Goal: Find contact information: Obtain details needed to contact an individual or organization

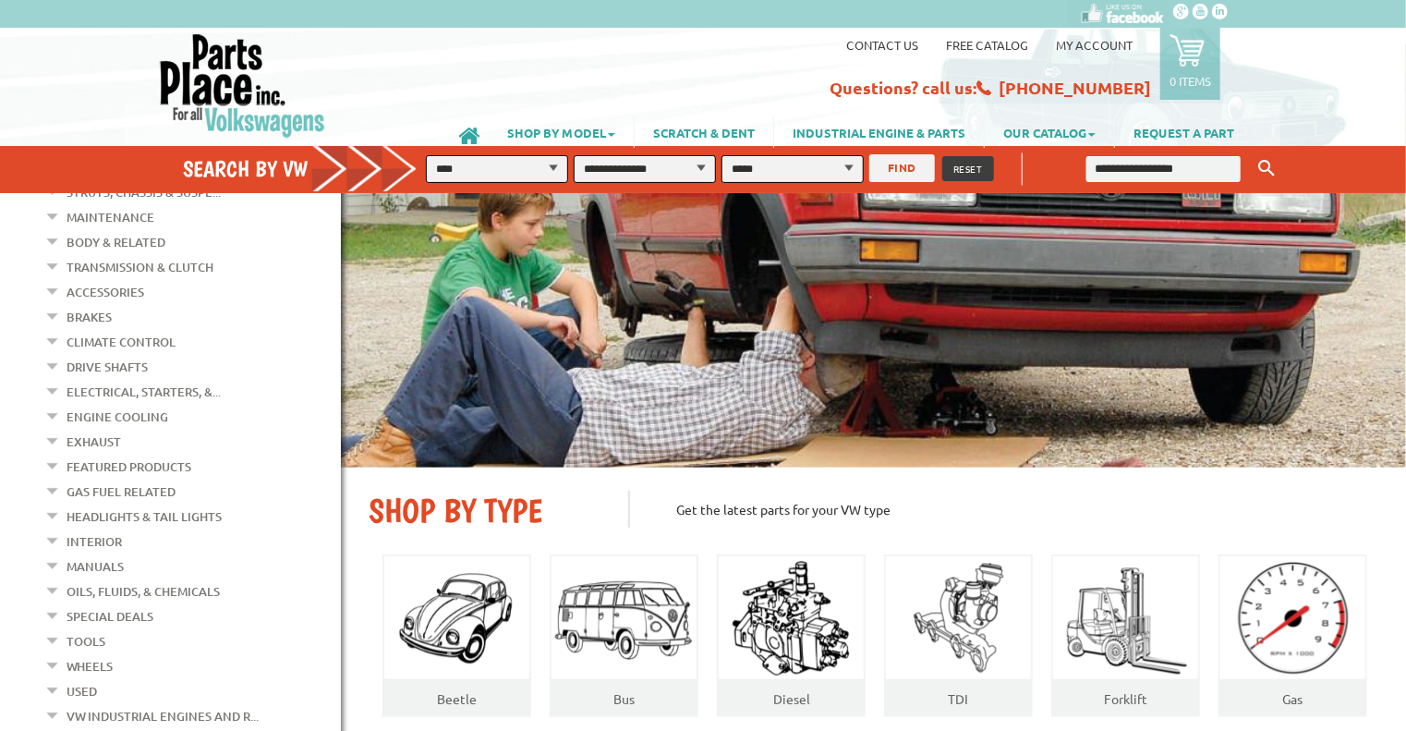
scroll to position [277, 0]
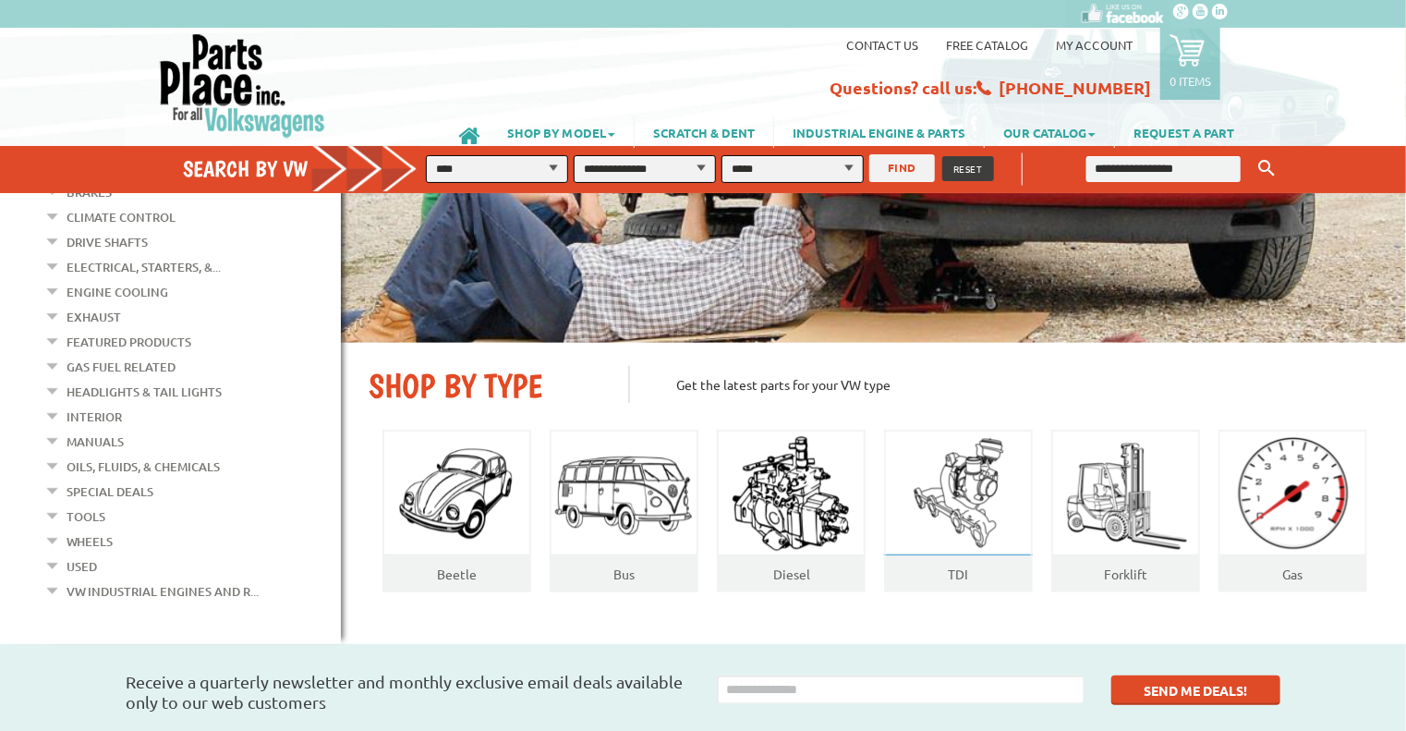
click at [946, 498] on img at bounding box center [959, 493] width 120 height 125
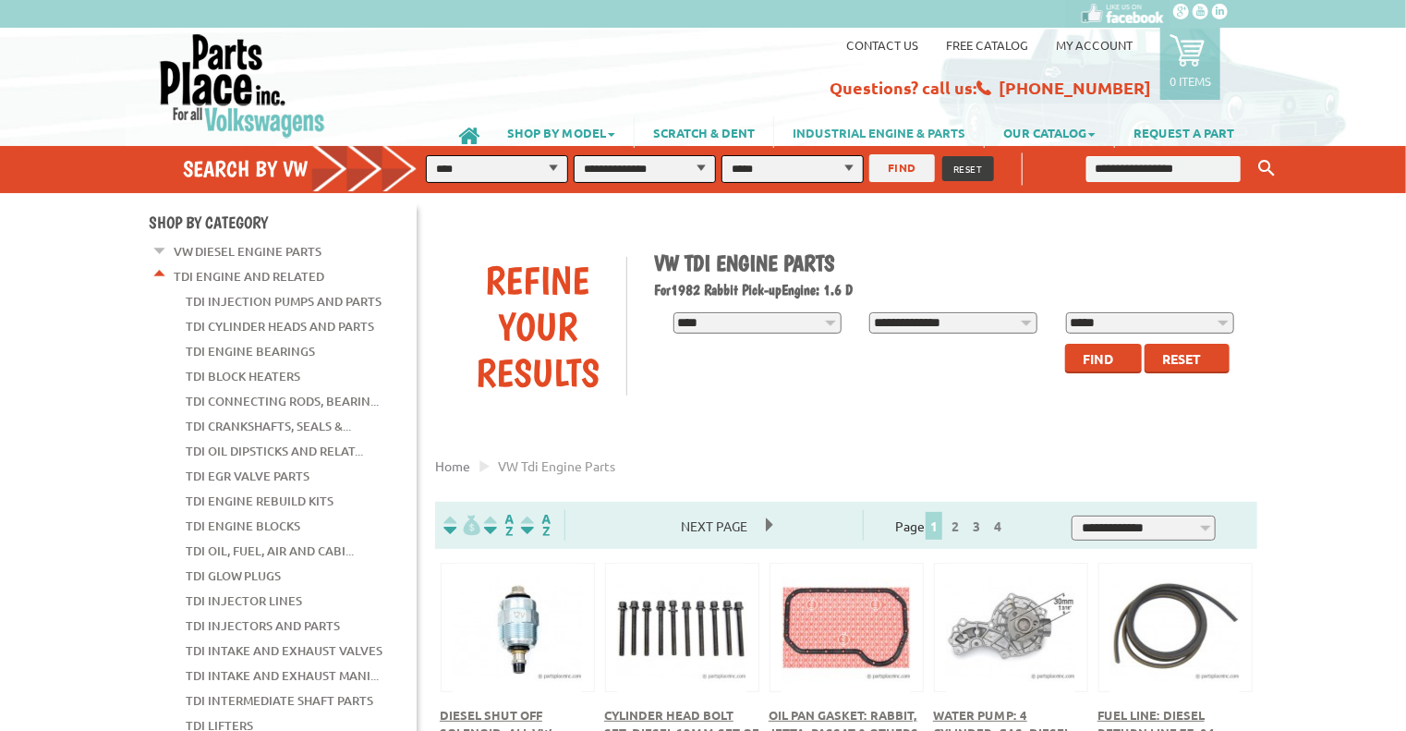
click at [939, 131] on link "INDUSTRIAL ENGINE & PARTS" at bounding box center [879, 131] width 210 height 31
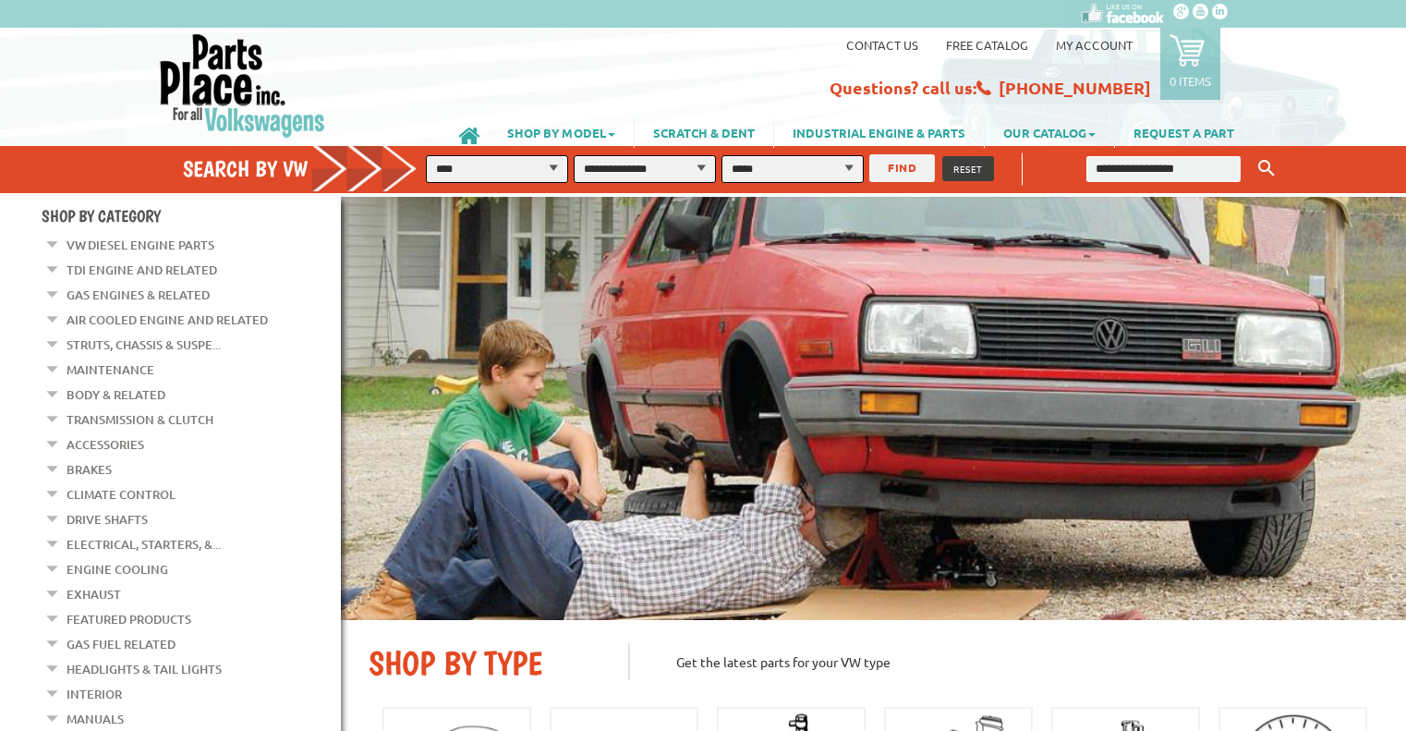
scroll to position [1077, 0]
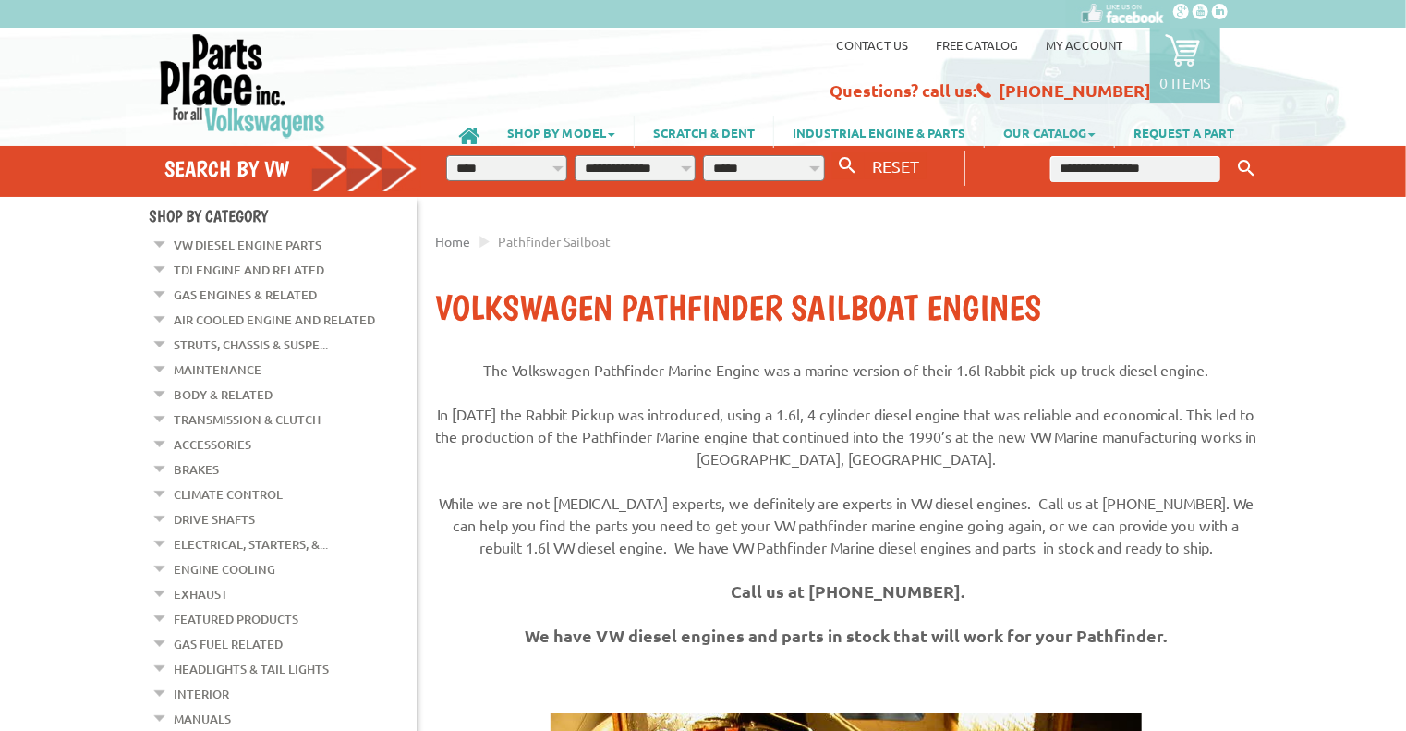
click at [1085, 132] on link "OUR CATALOG" at bounding box center [1049, 131] width 129 height 31
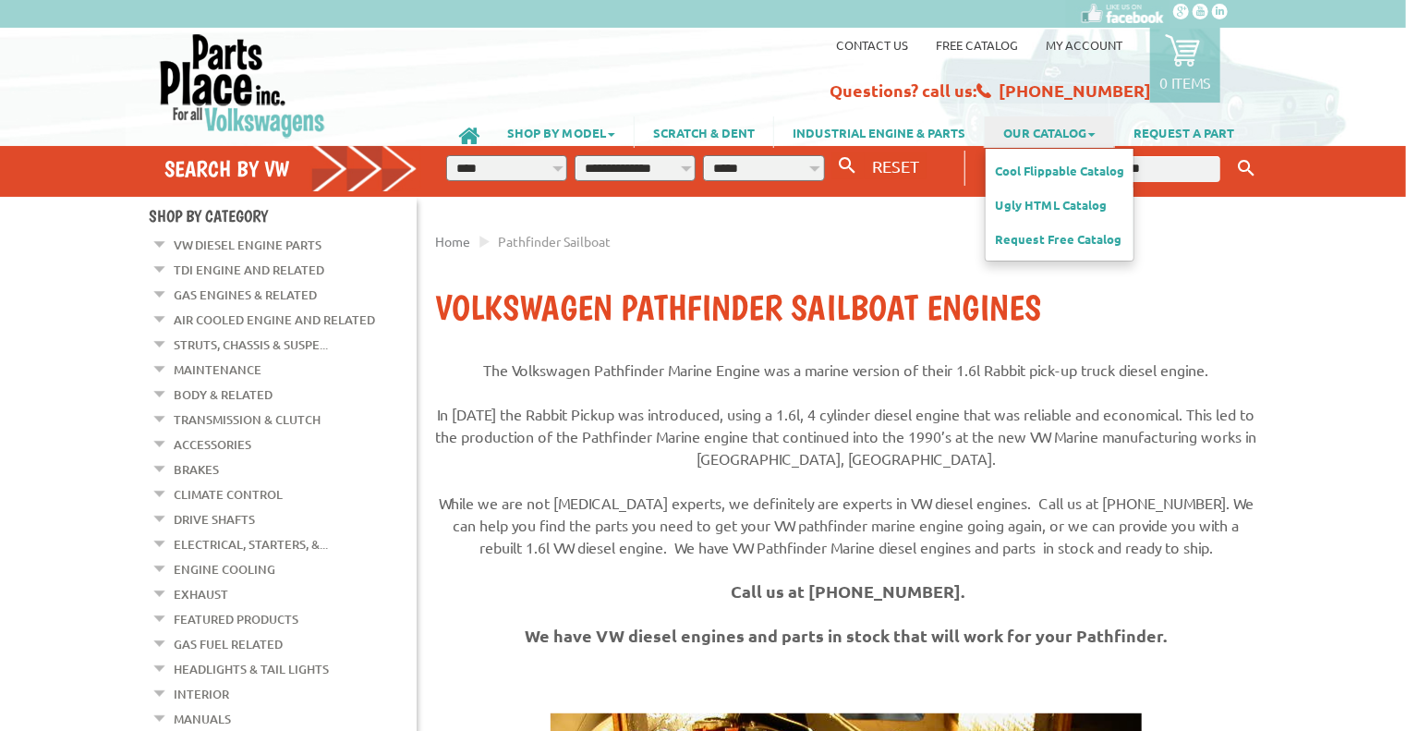
click at [862, 42] on link "Contact us" at bounding box center [872, 45] width 72 height 16
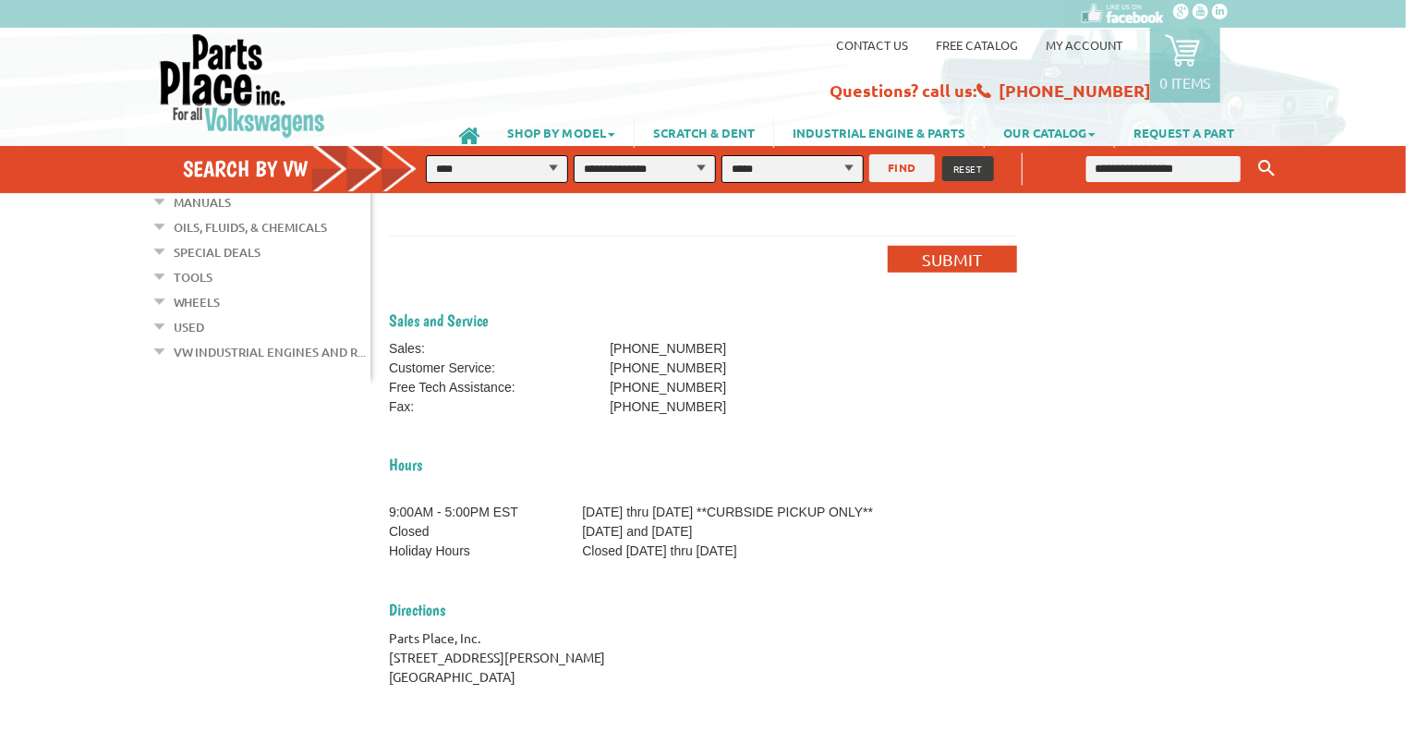
scroll to position [554, 0]
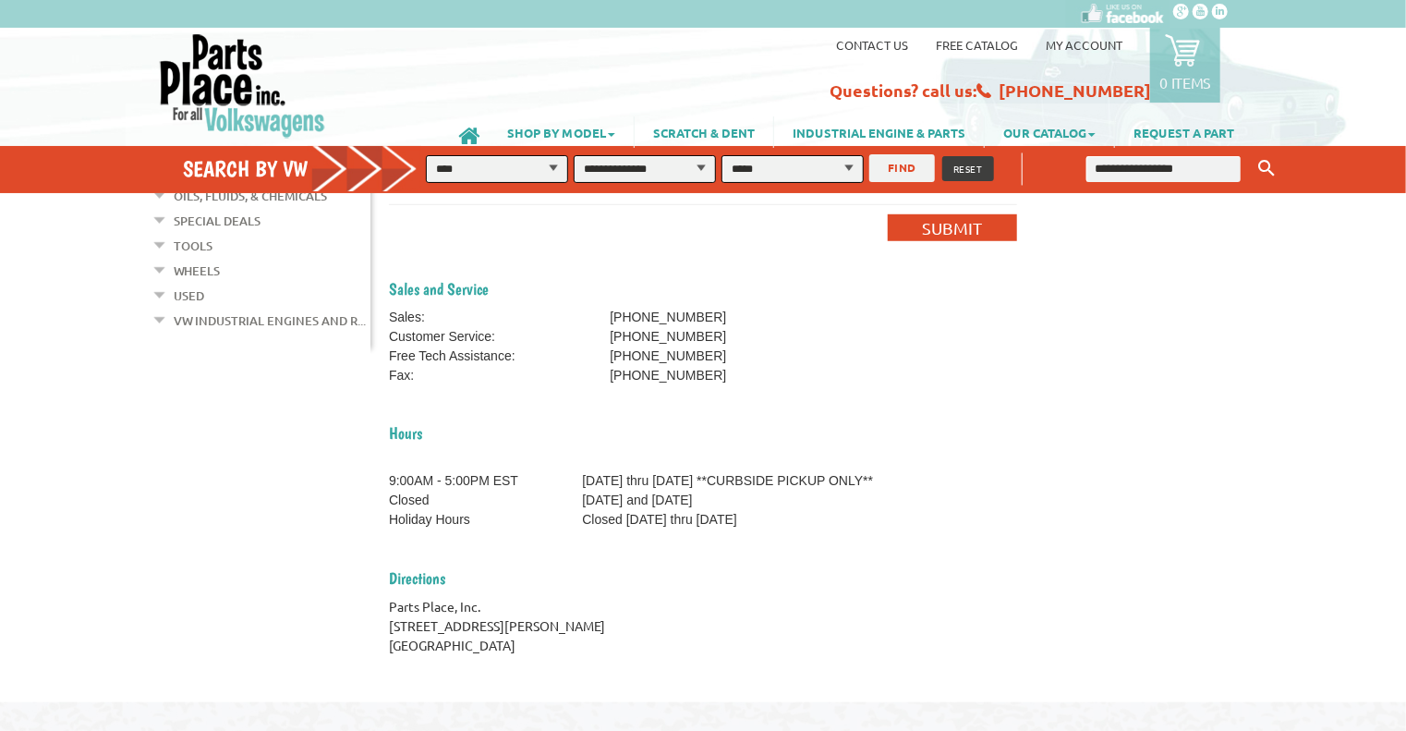
drag, startPoint x: 547, startPoint y: 647, endPoint x: 386, endPoint y: 606, distance: 165.8
click at [386, 606] on div "Home Contact Us Contact Us Contact Information * Required Fields *" at bounding box center [703, 161] width 647 height 1025
copy div "Parts Place, Inc. 31711 Sherman Ave, Madison Heights, MI 48071"
click at [621, 653] on div "Parts Place, Inc. 31711 Sherman Ave, Madison Heights, MI 48071" at bounding box center [703, 626] width 628 height 58
drag, startPoint x: 564, startPoint y: 659, endPoint x: 488, endPoint y: 649, distance: 76.3
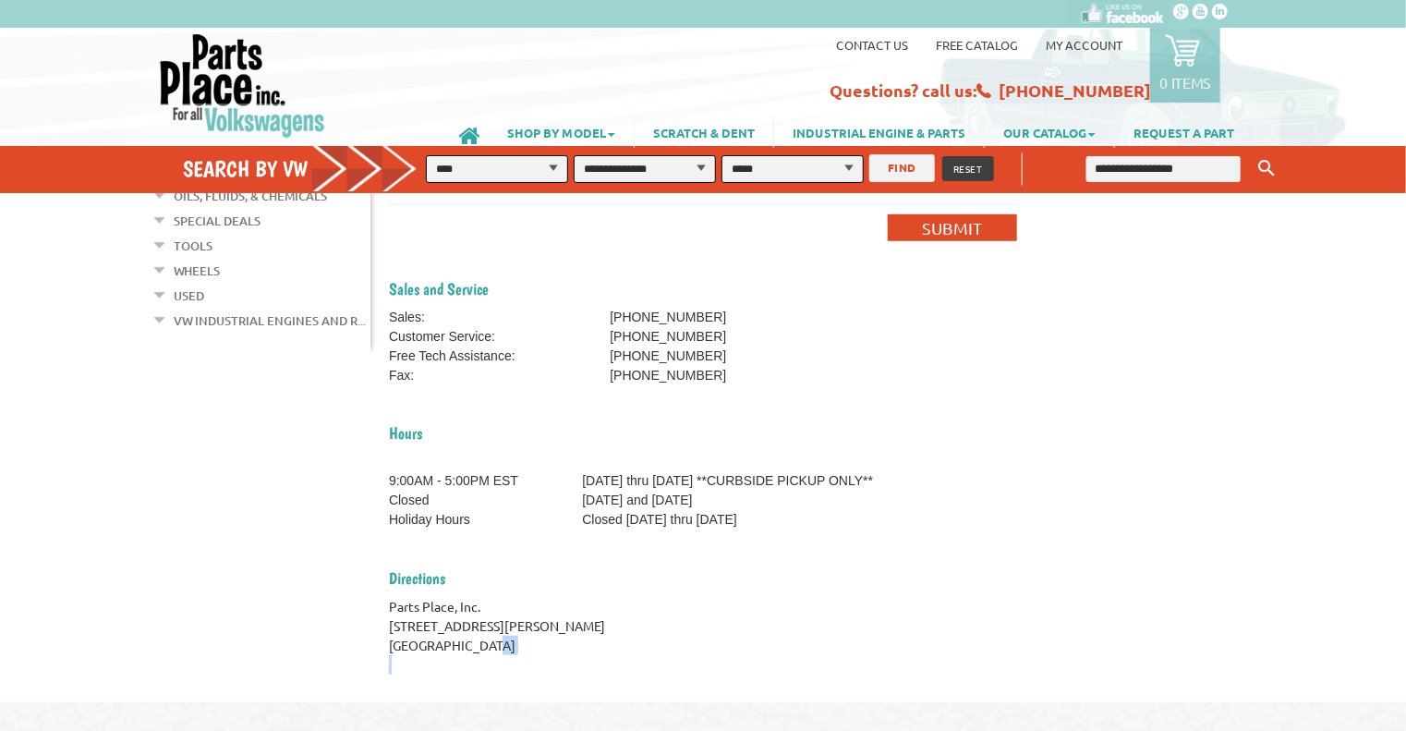
click at [488, 649] on div "Sales: (586) 757-2300 Customer Service: (586) 757-2451 Free Tech Assistance: (5…" at bounding box center [703, 491] width 628 height 367
click at [656, 641] on div "Parts Place, Inc. 31711 Sherman Ave, Madison Heights, MI 48071" at bounding box center [703, 626] width 628 height 58
drag, startPoint x: 547, startPoint y: 642, endPoint x: 390, endPoint y: 611, distance: 160.2
click at [390, 611] on div "Parts Place, Inc. 31711 Sherman Ave, Madison Heights, MI 48071" at bounding box center [703, 626] width 628 height 58
copy div "Parts Place, Inc. 31711 Sherman Ave, Madison Heights, MI 48071"
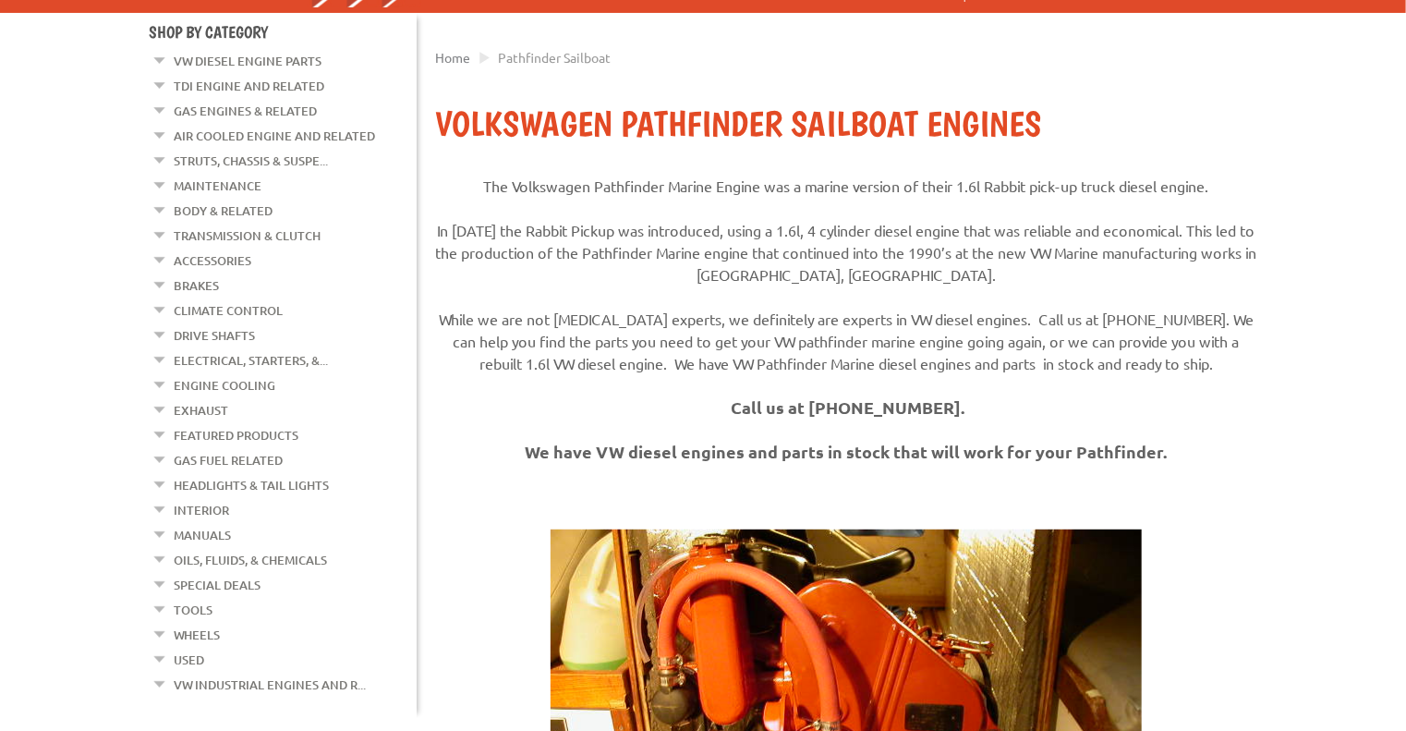
scroll to position [185, 0]
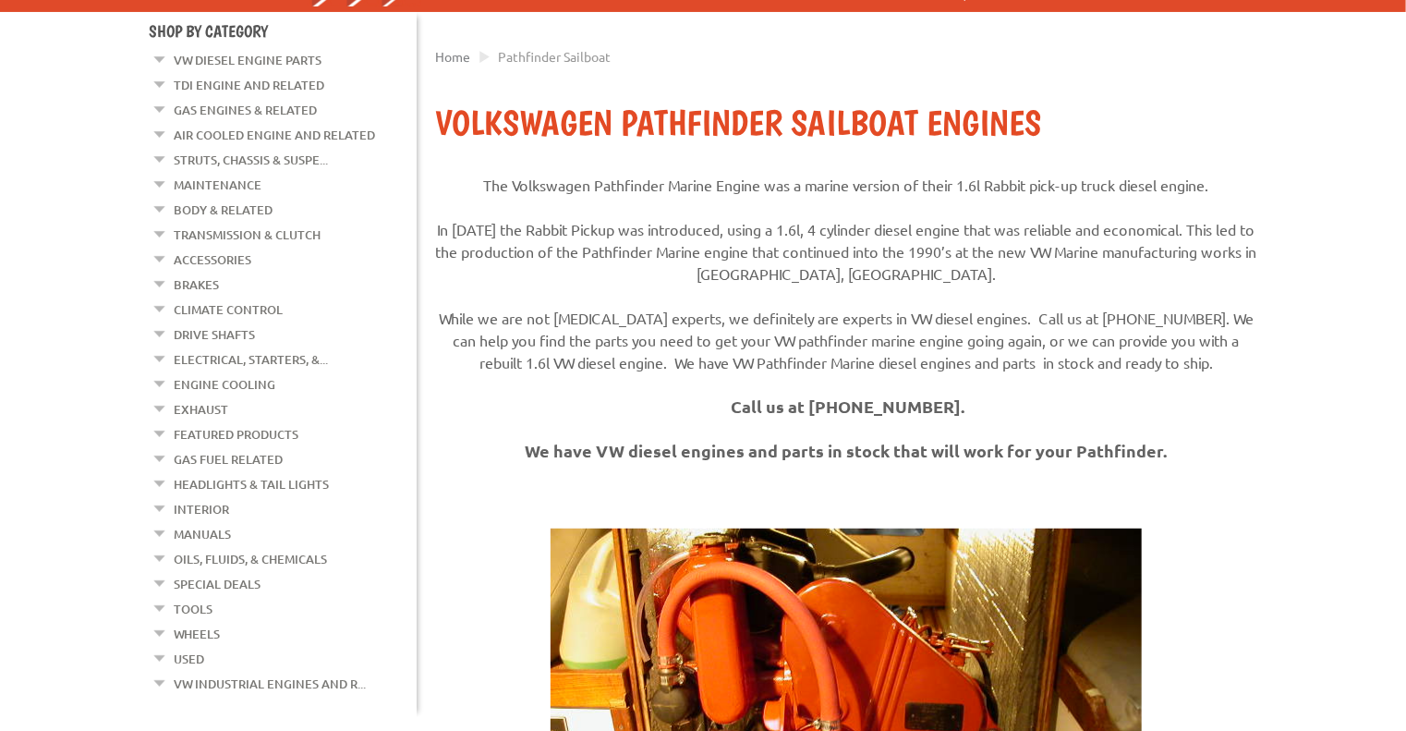
click at [207, 522] on link "Manuals" at bounding box center [202, 534] width 57 height 24
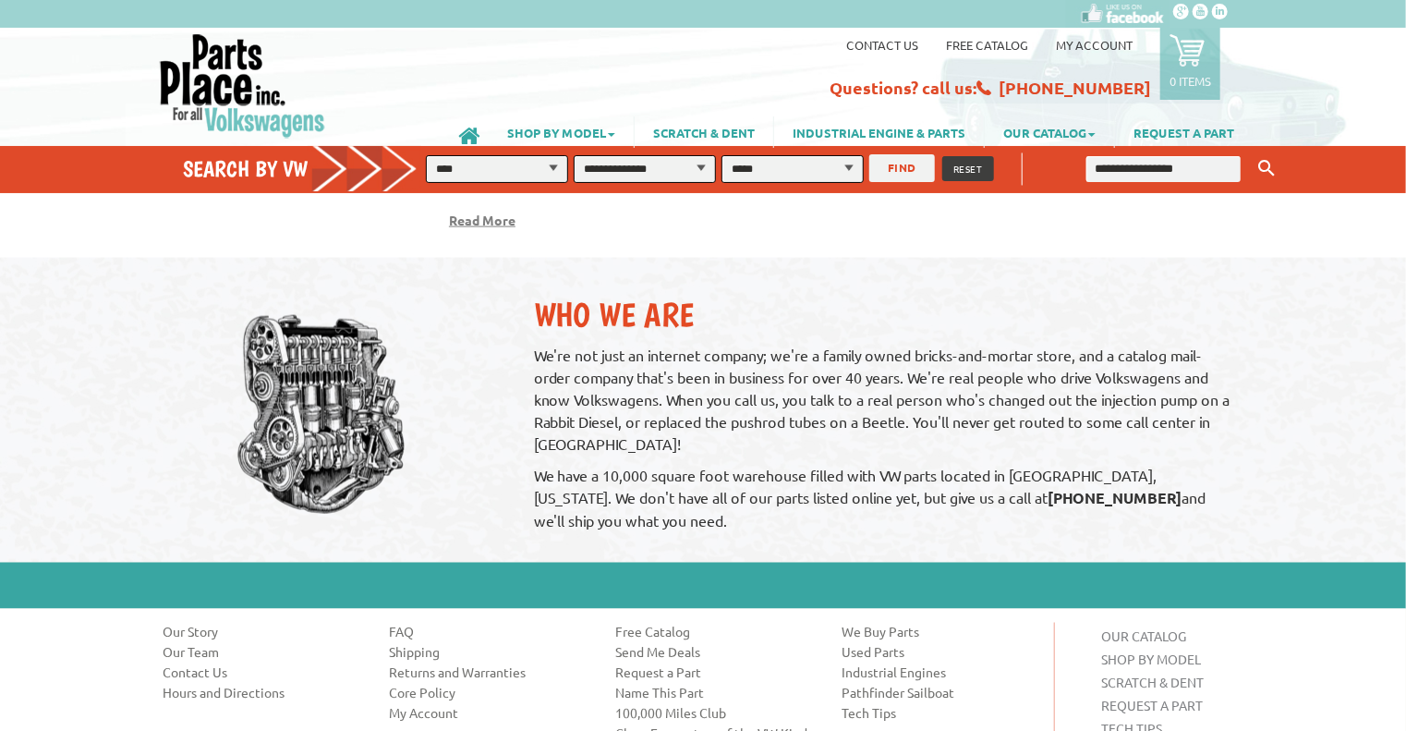
scroll to position [1386, 0]
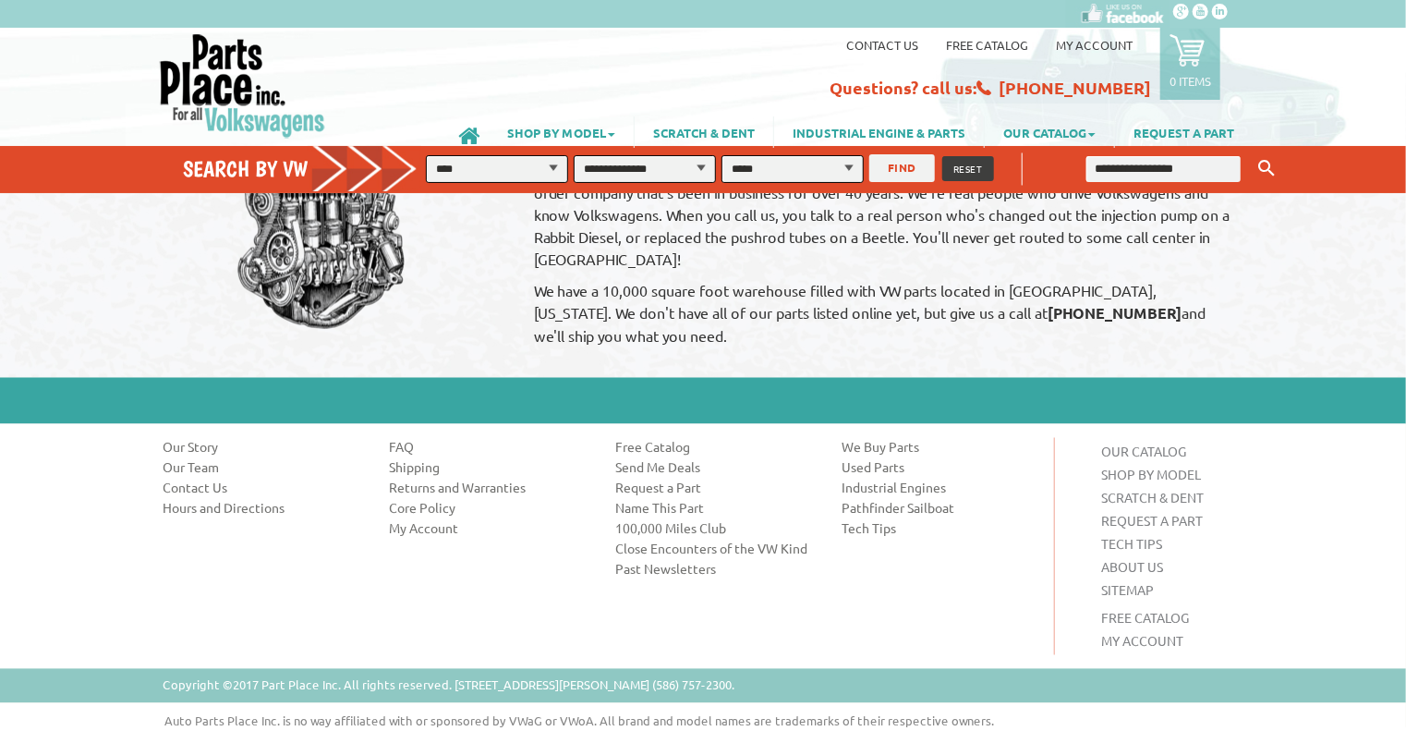
click at [252, 514] on link "Hours and Directions" at bounding box center [262, 508] width 199 height 18
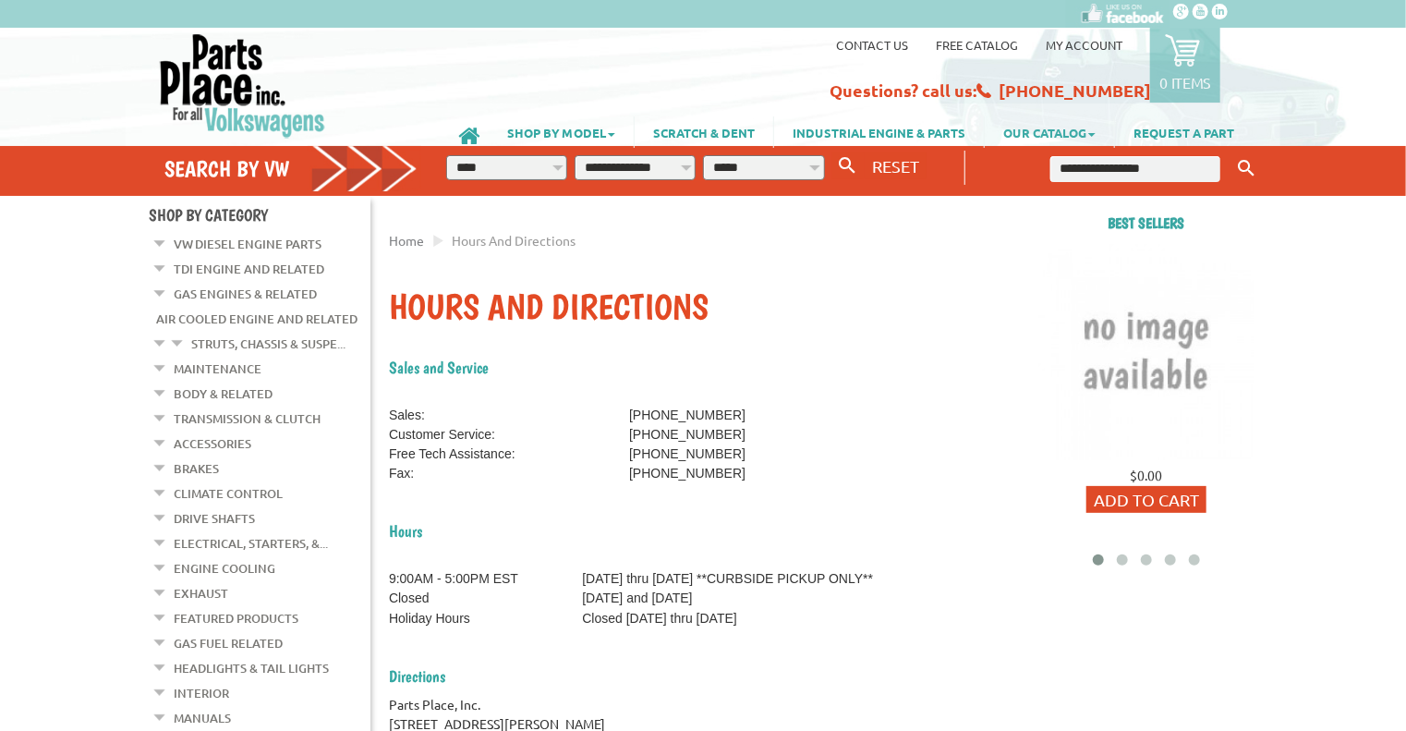
click at [1060, 128] on link "OUR CATALOG" at bounding box center [1049, 131] width 129 height 31
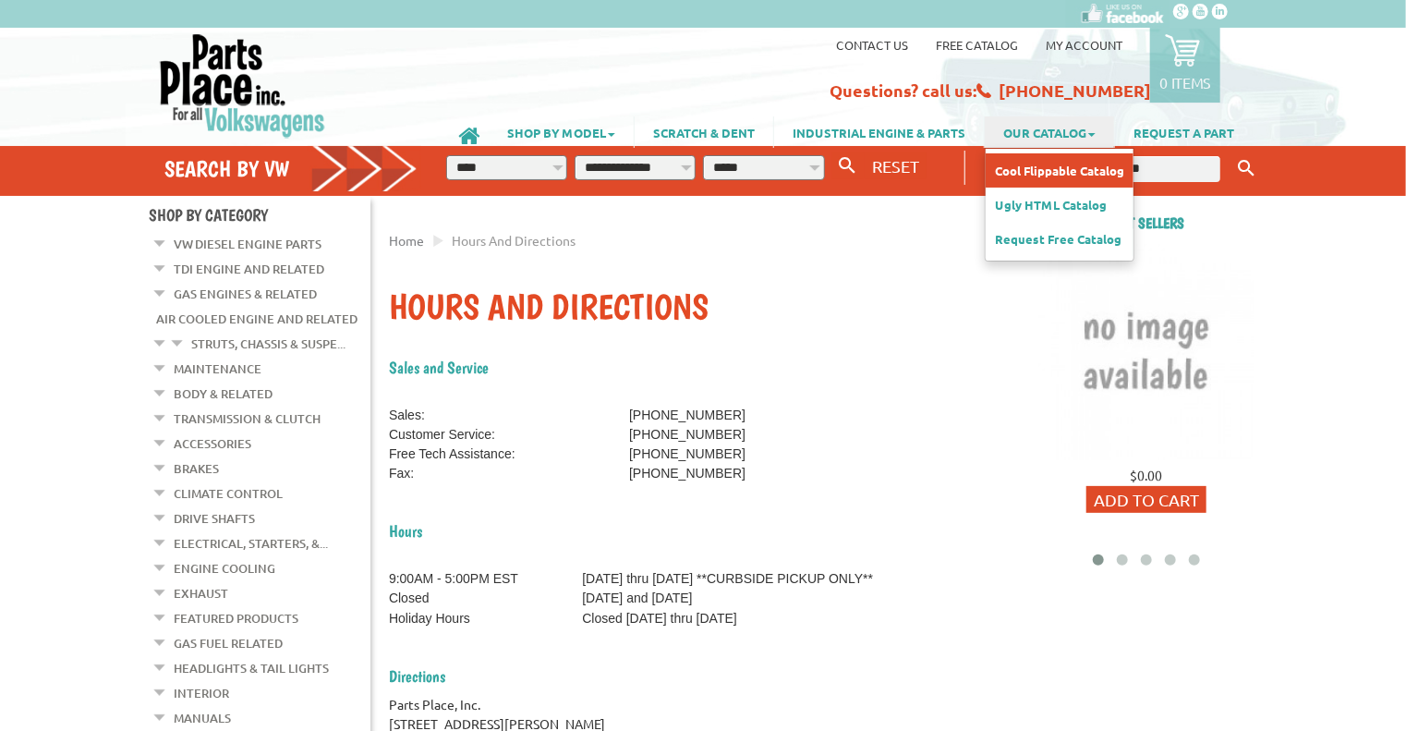
click at [1083, 164] on link "Cool Flippable Catalog" at bounding box center [1060, 170] width 148 height 34
